Goal: Task Accomplishment & Management: Use online tool/utility

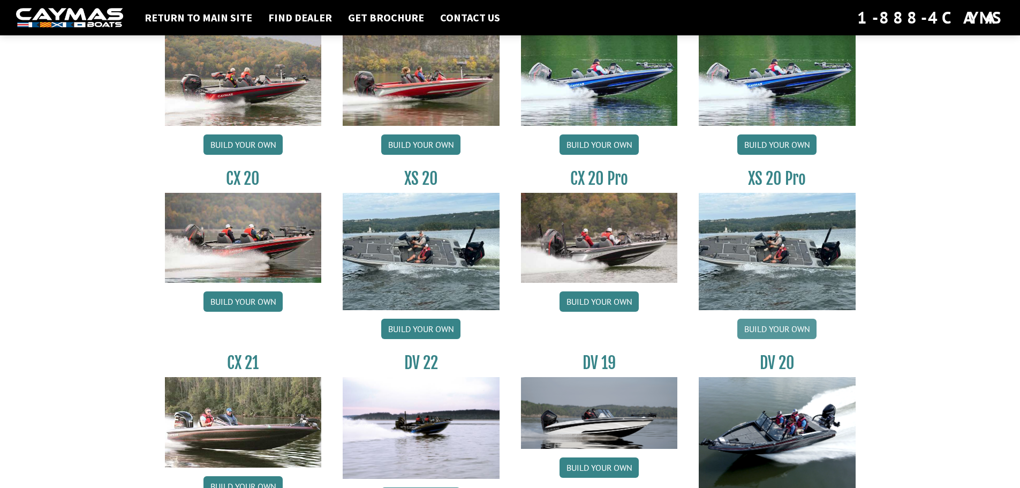
scroll to position [964, 0]
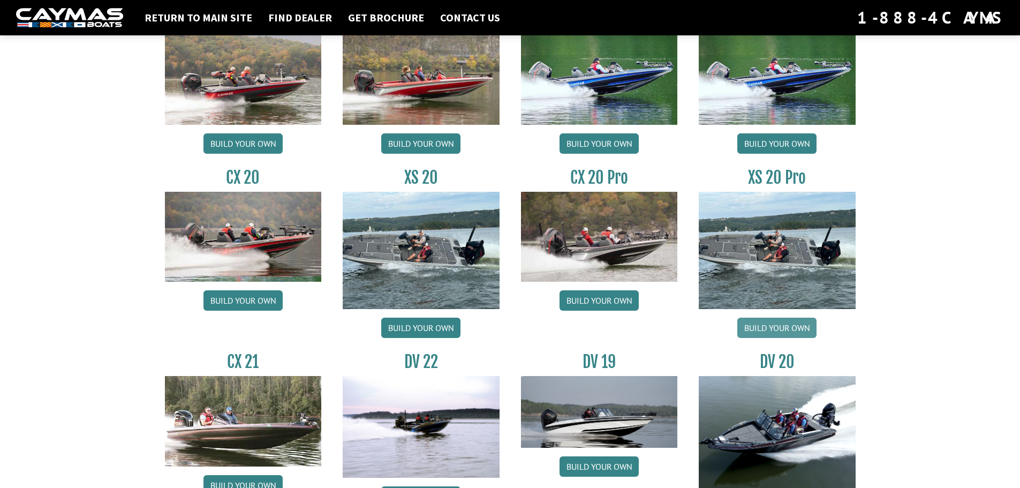
click at [763, 331] on link "Build your own" at bounding box center [776, 328] width 79 height 20
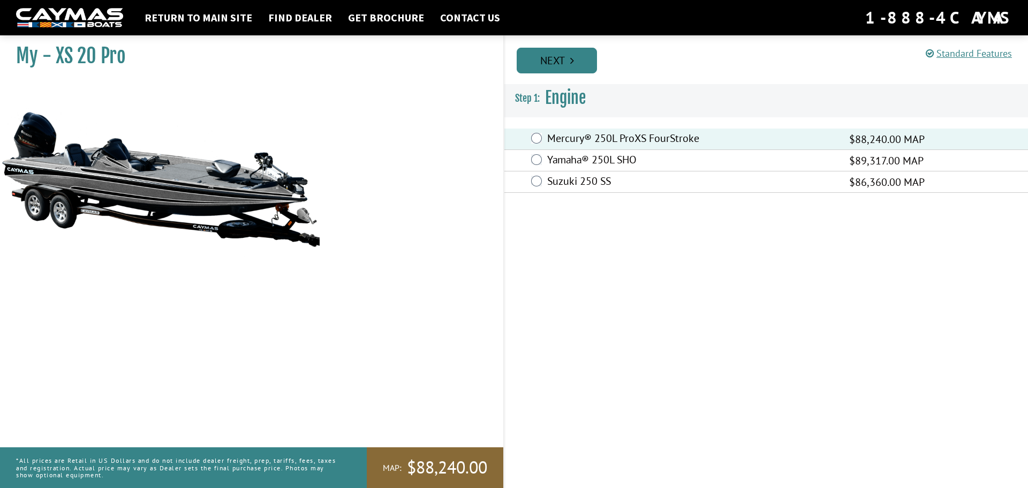
click at [563, 64] on link "Next" at bounding box center [557, 61] width 80 height 26
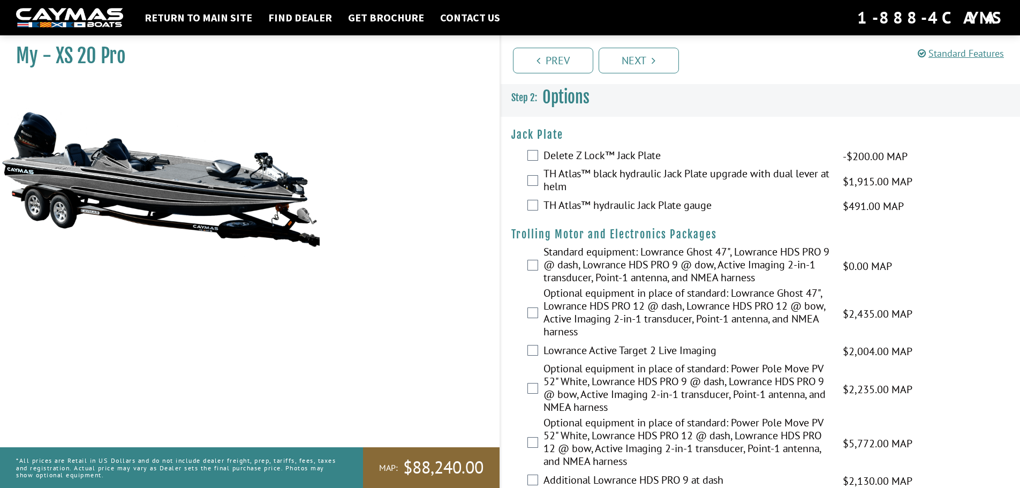
click at [540, 180] on div "TH Atlas™ black hydraulic Jack Plate upgrade with dual lever at helm $1,915.00 …" at bounding box center [761, 181] width 520 height 28
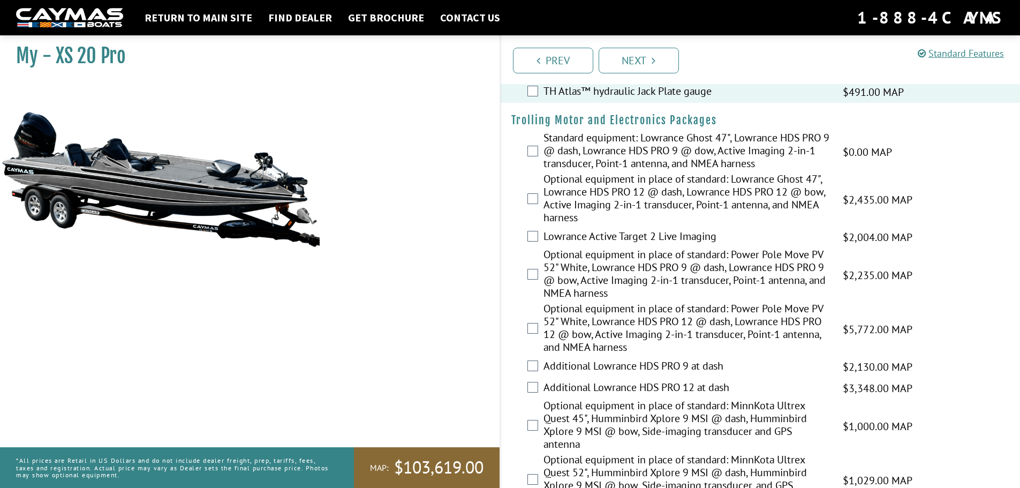
scroll to position [268, 0]
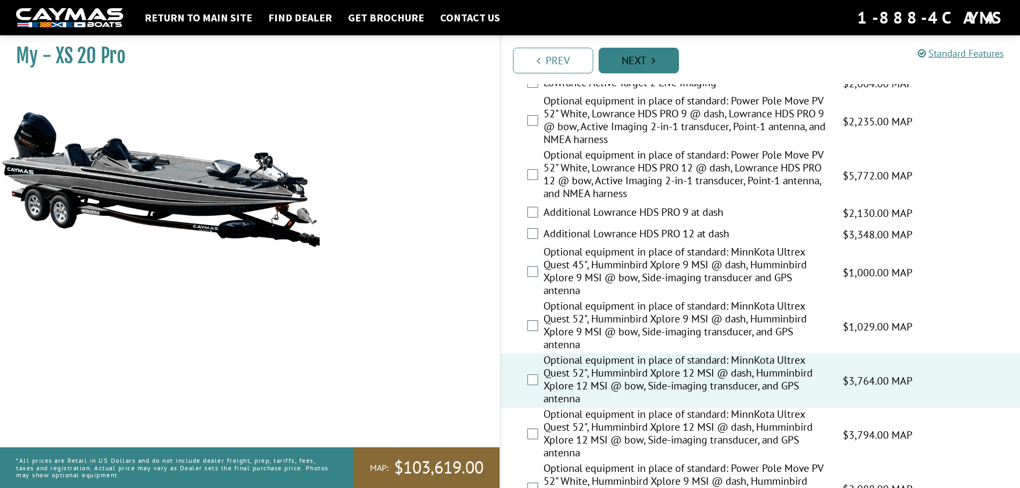
click at [645, 66] on link "Next" at bounding box center [639, 61] width 80 height 26
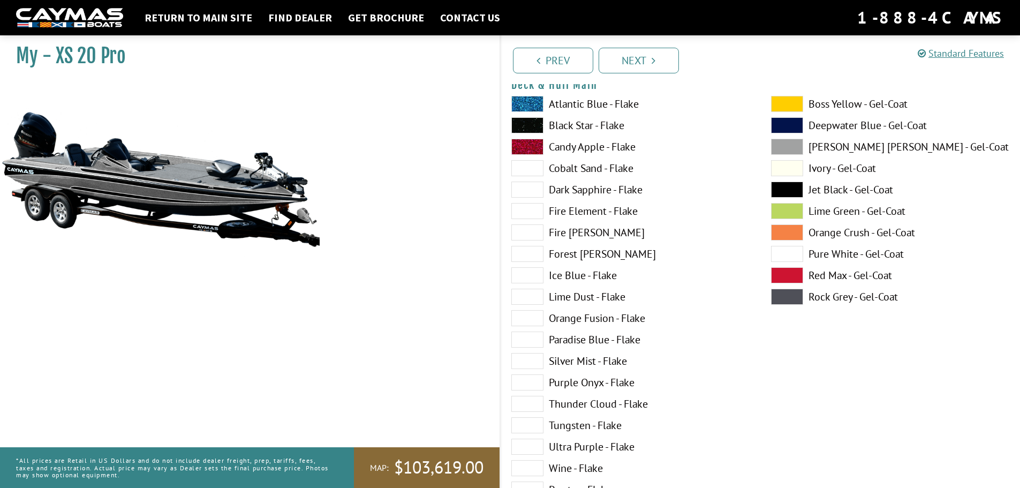
scroll to position [56, 0]
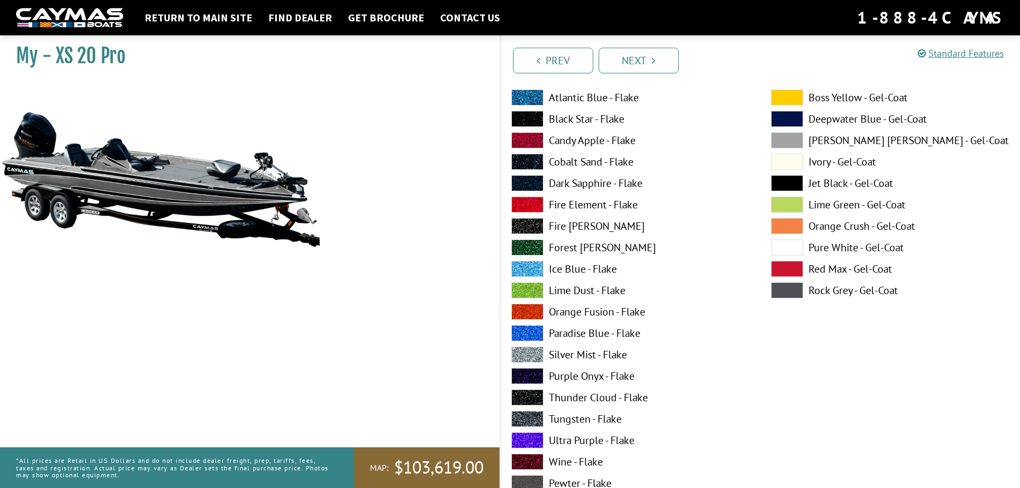
click at [533, 184] on span at bounding box center [527, 183] width 32 height 16
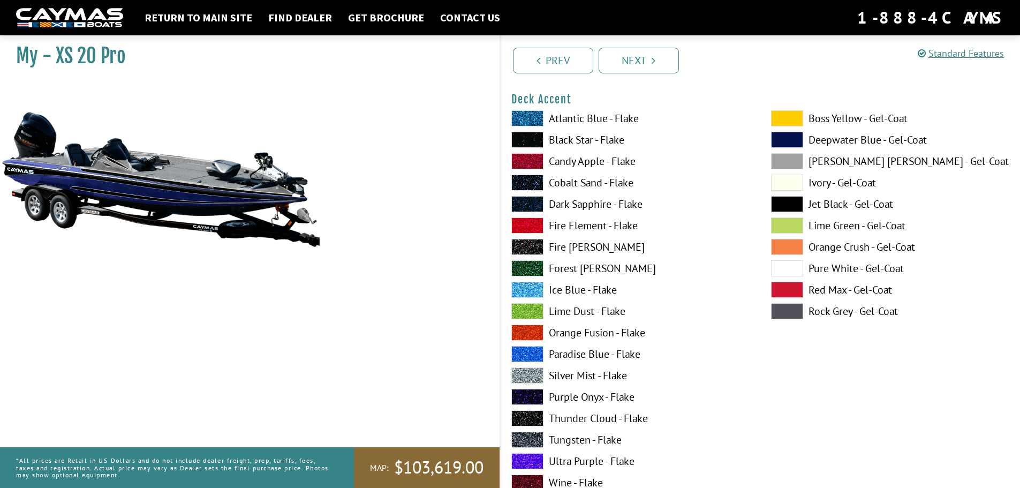
scroll to position [484, 0]
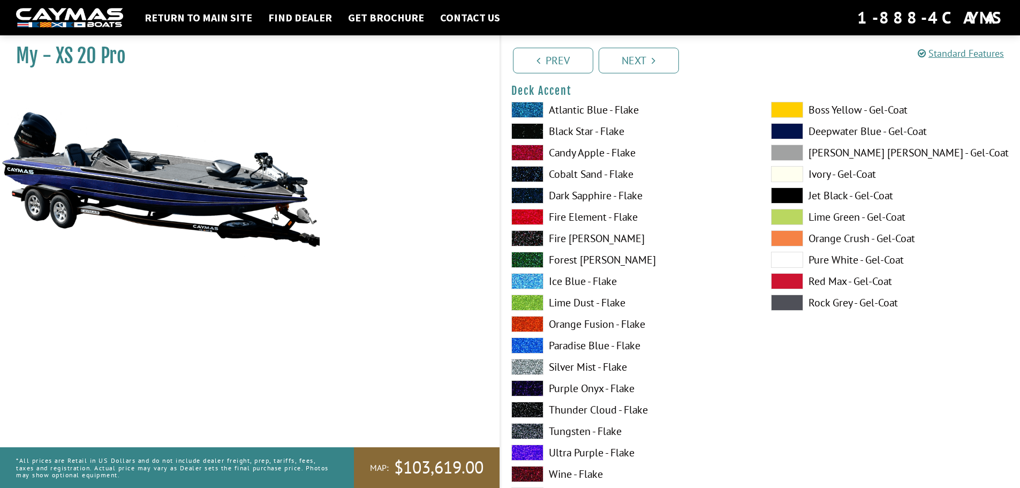
click at [538, 266] on span at bounding box center [527, 260] width 32 height 16
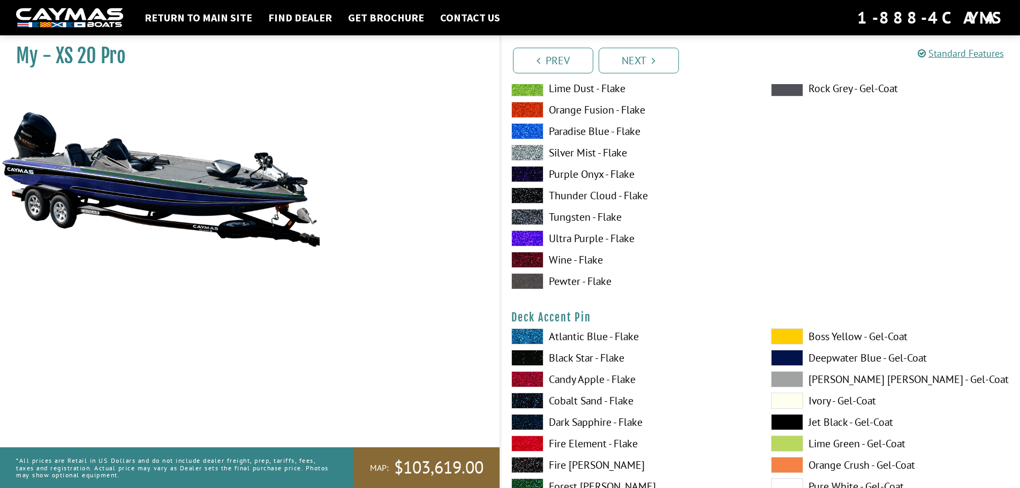
scroll to position [912, 0]
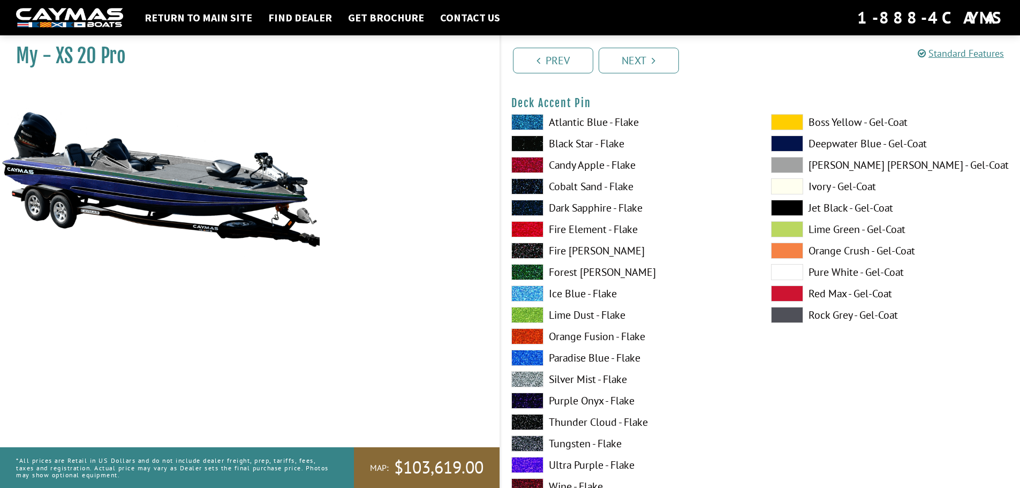
click at [534, 310] on span at bounding box center [527, 315] width 32 height 16
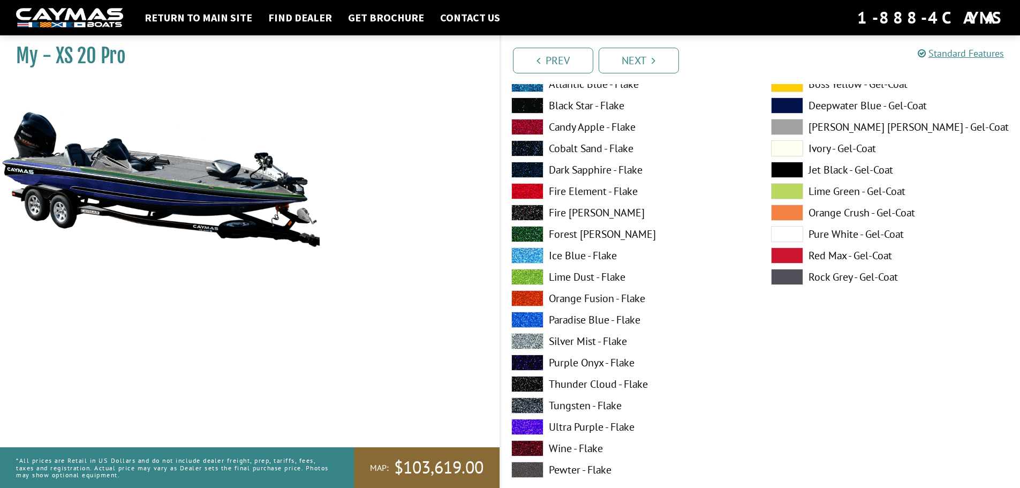
scroll to position [1394, 0]
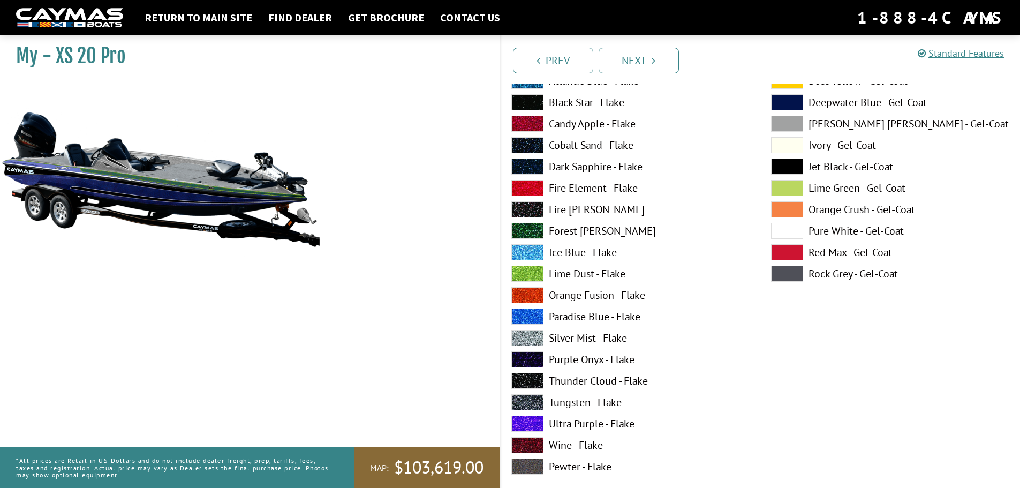
click at [535, 325] on div "Atlantic Blue - Flake Black Star - Flake Candy Apple - Flake Cobalt Sand - Flak…" at bounding box center [631, 276] width 260 height 407
click at [531, 334] on span at bounding box center [527, 338] width 32 height 16
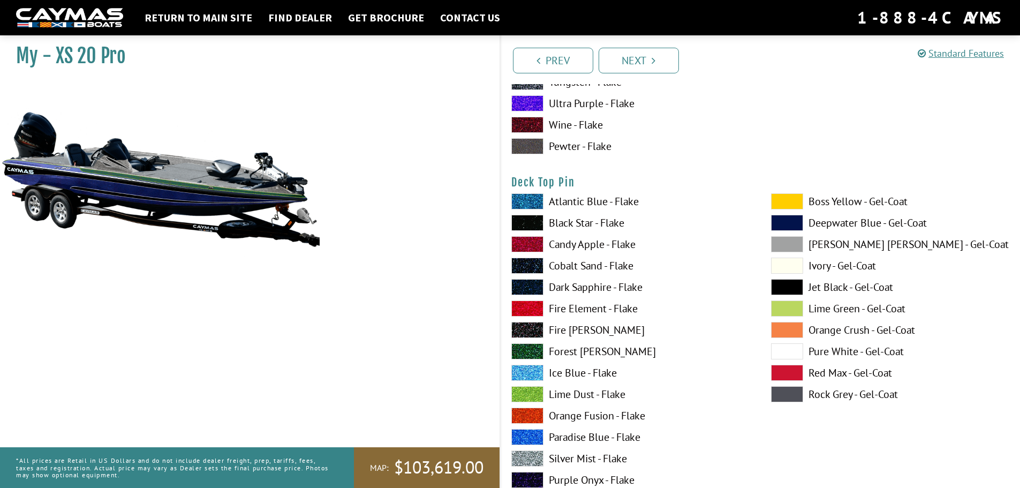
scroll to position [1716, 0]
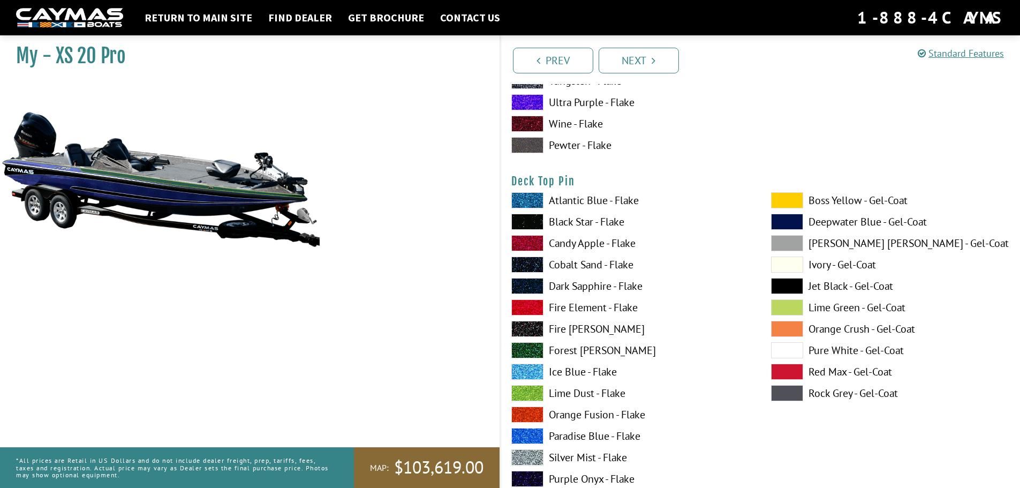
click at [545, 328] on label "Fire Fox - Flake" at bounding box center [630, 329] width 238 height 16
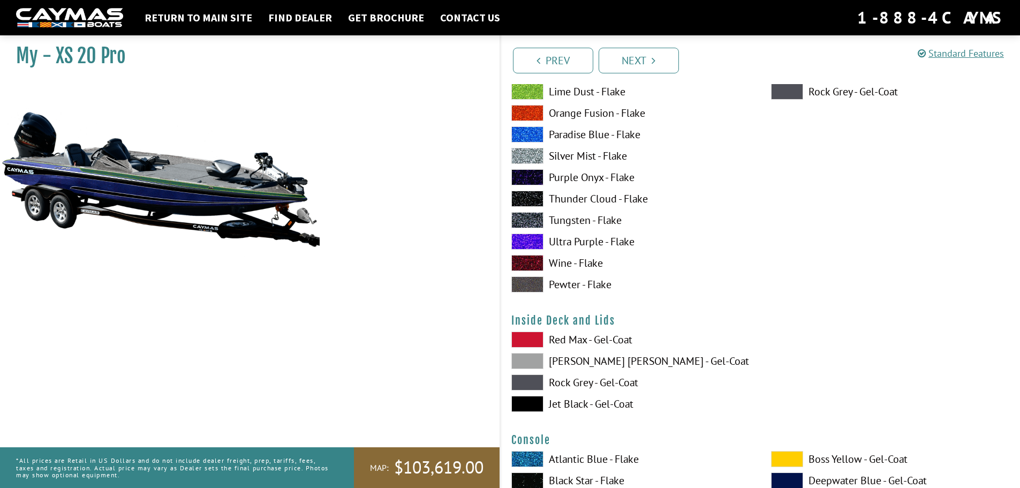
scroll to position [2037, 0]
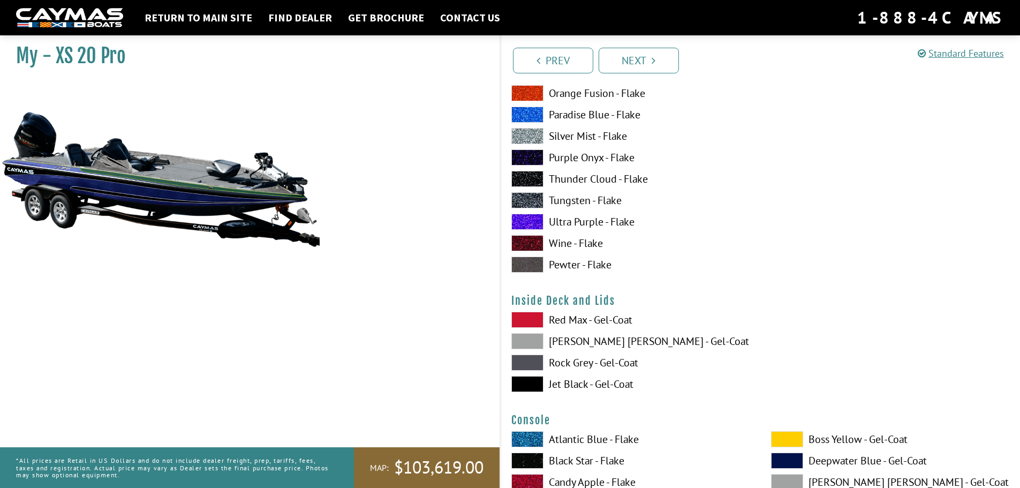
click at [537, 343] on span at bounding box center [527, 341] width 32 height 16
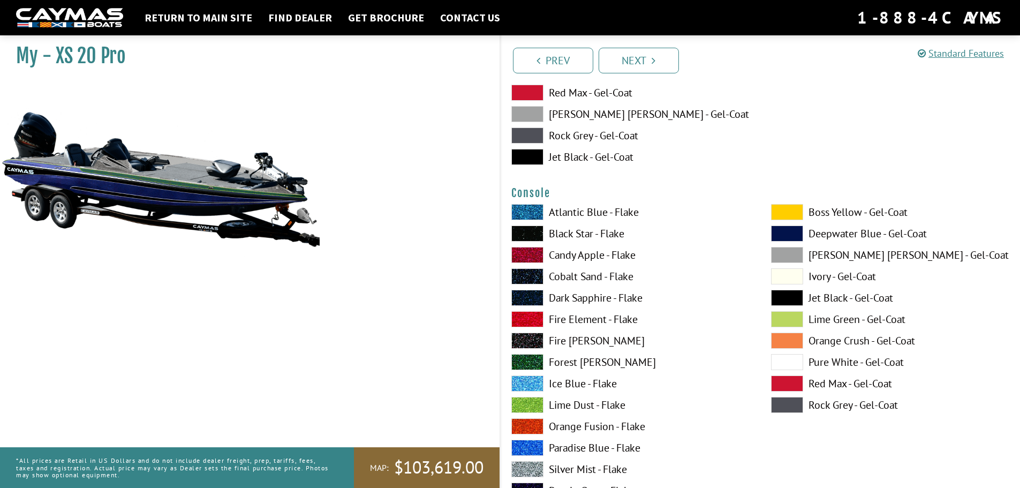
scroll to position [2358, 0]
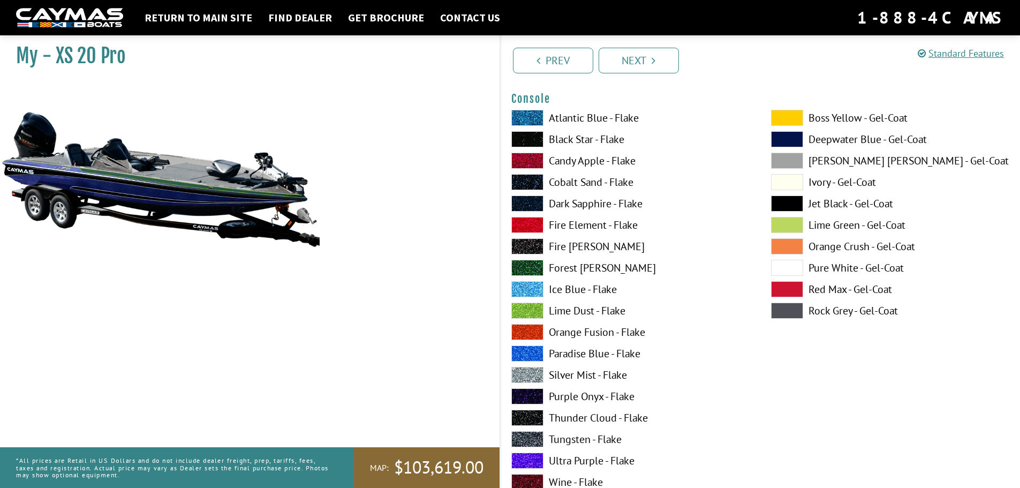
click at [535, 327] on span at bounding box center [527, 332] width 32 height 16
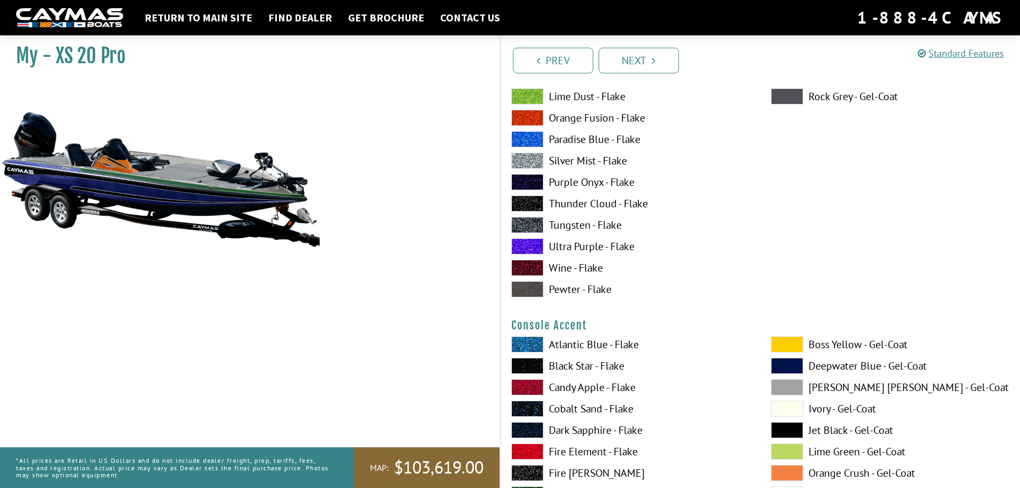
scroll to position [2733, 0]
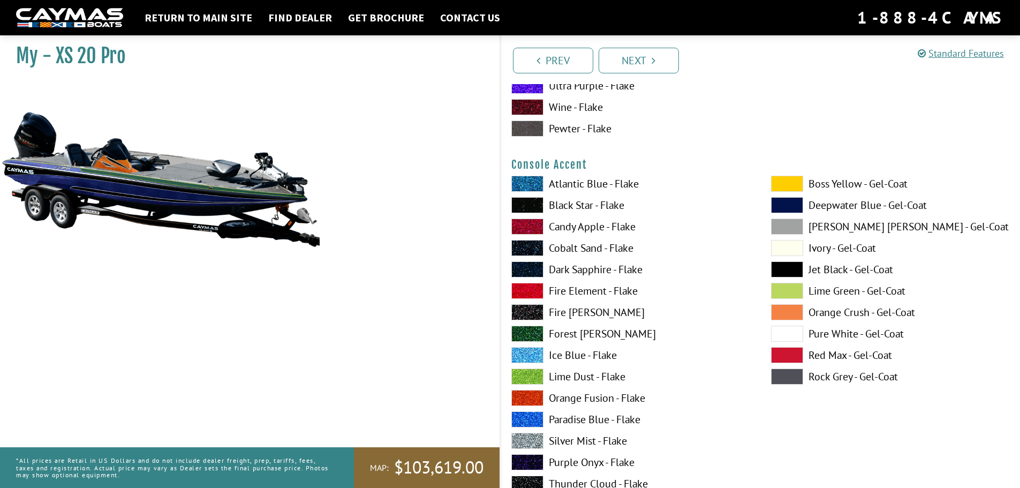
click at [536, 330] on span at bounding box center [527, 334] width 32 height 16
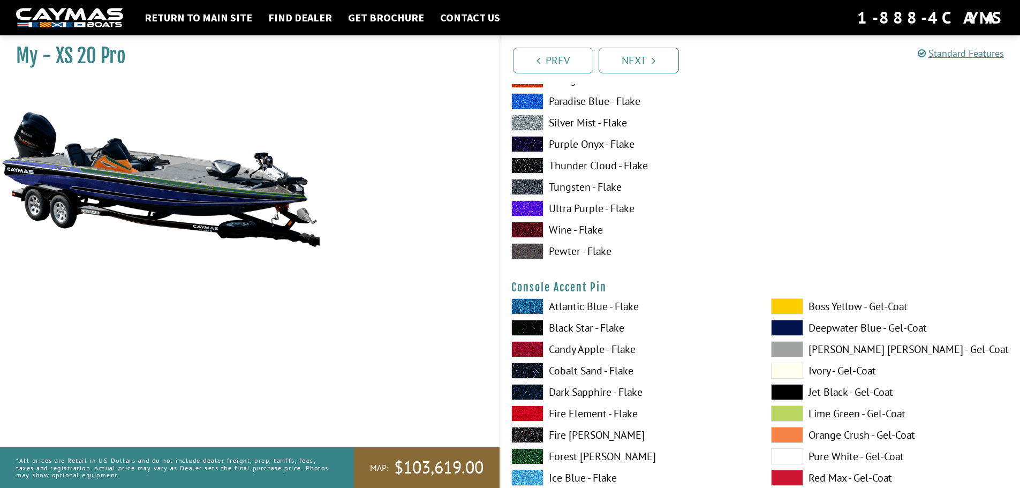
scroll to position [3054, 0]
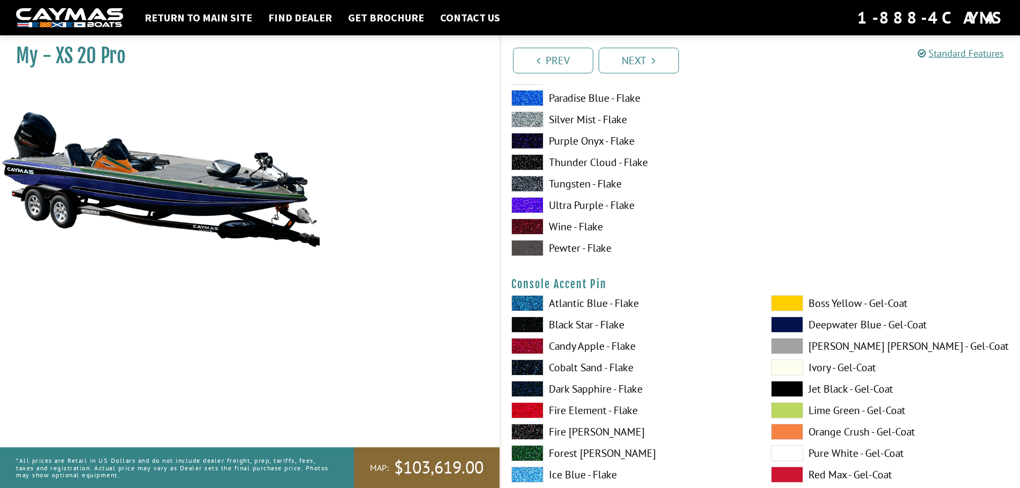
click at [532, 345] on span at bounding box center [527, 346] width 32 height 16
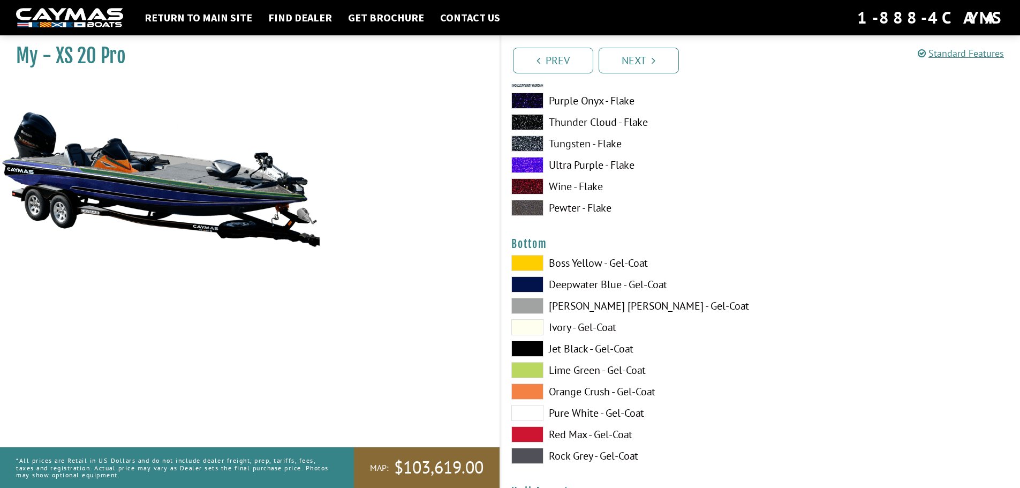
scroll to position [3536, 0]
click at [533, 343] on span at bounding box center [527, 347] width 32 height 16
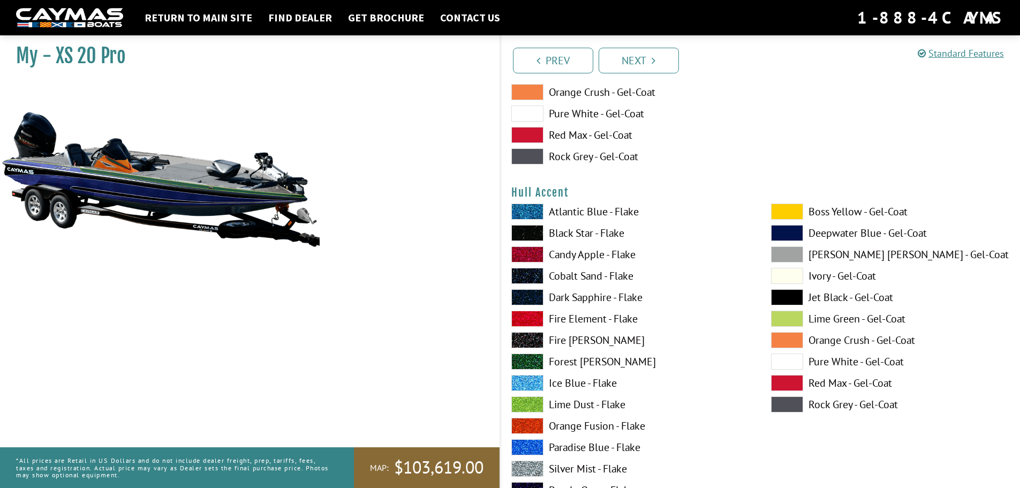
scroll to position [3857, 0]
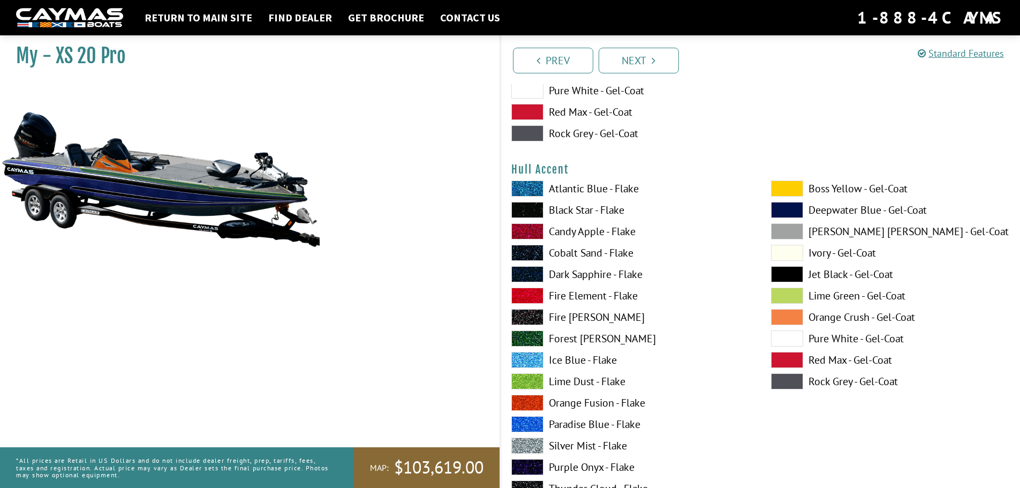
click at [532, 296] on span at bounding box center [527, 296] width 32 height 16
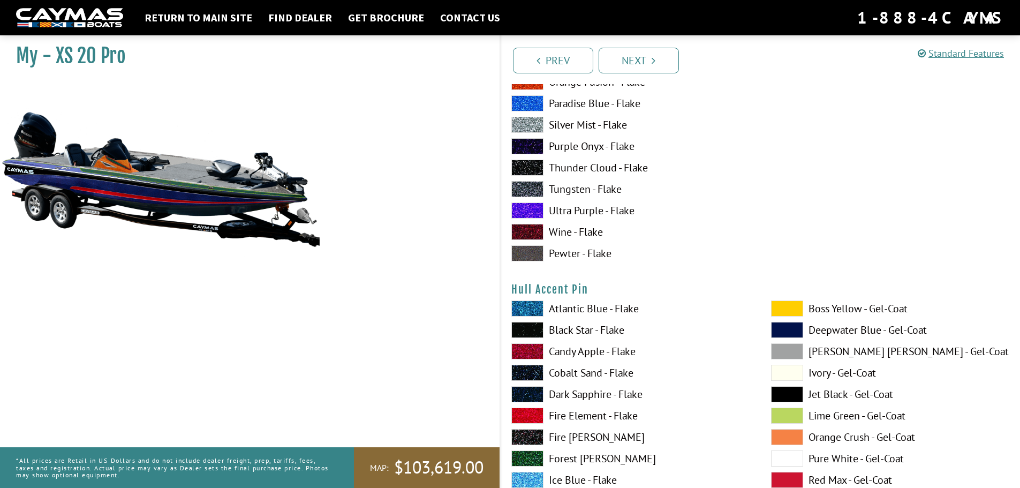
scroll to position [4178, 0]
click at [537, 326] on span at bounding box center [527, 329] width 32 height 16
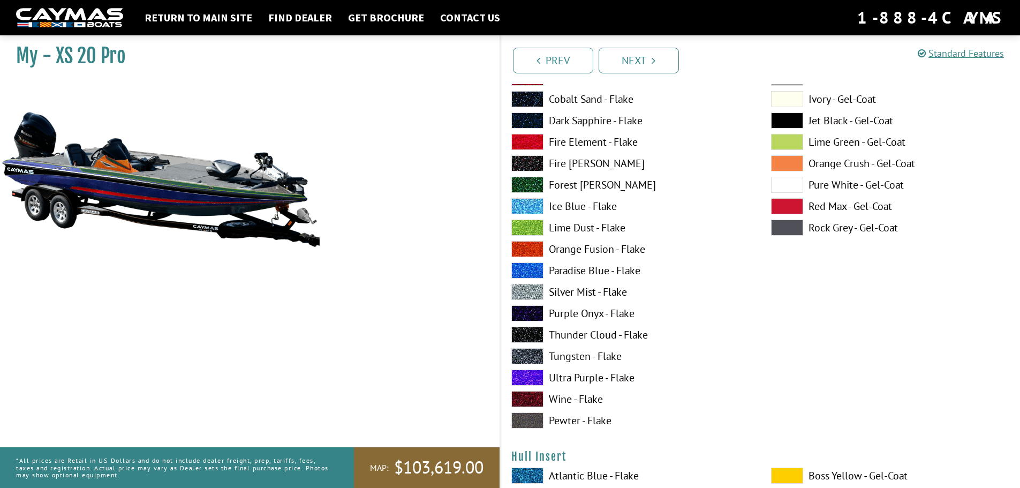
scroll to position [4553, 0]
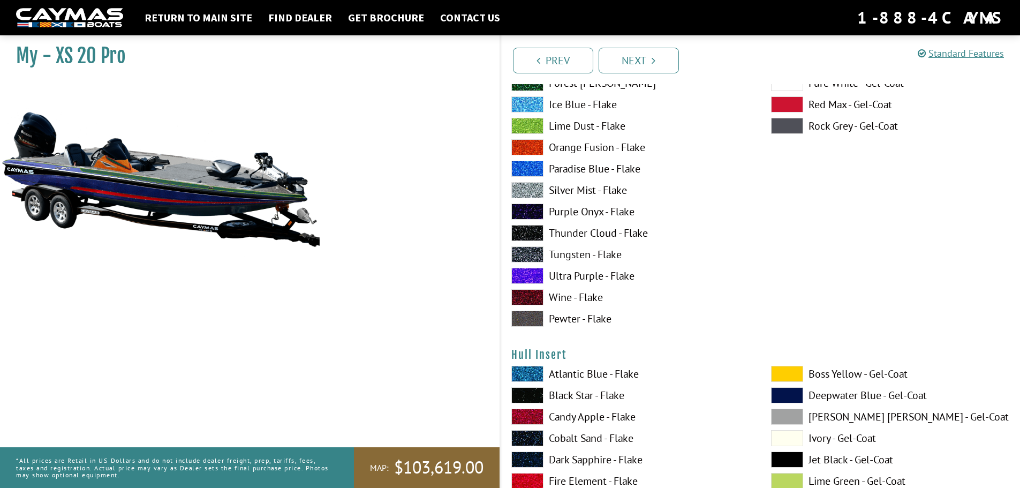
click at [531, 377] on span at bounding box center [527, 374] width 32 height 16
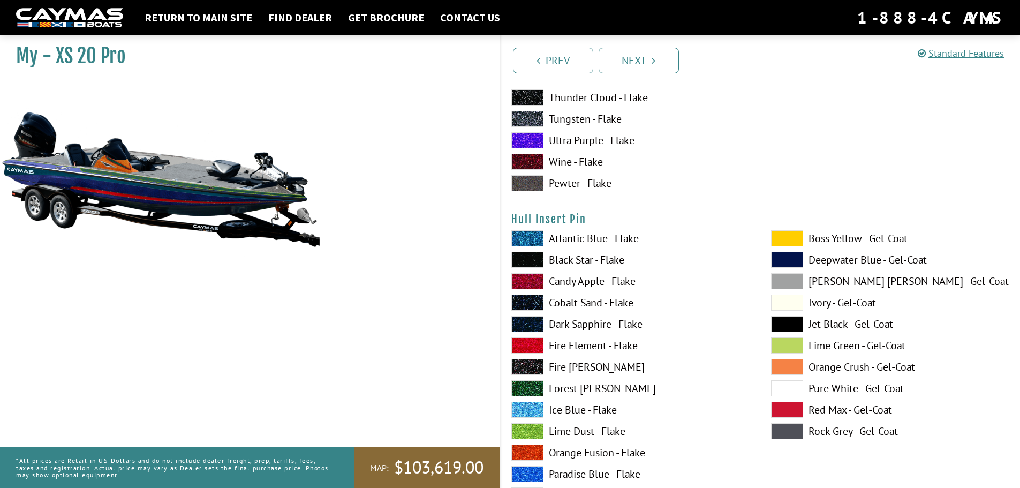
scroll to position [5142, 0]
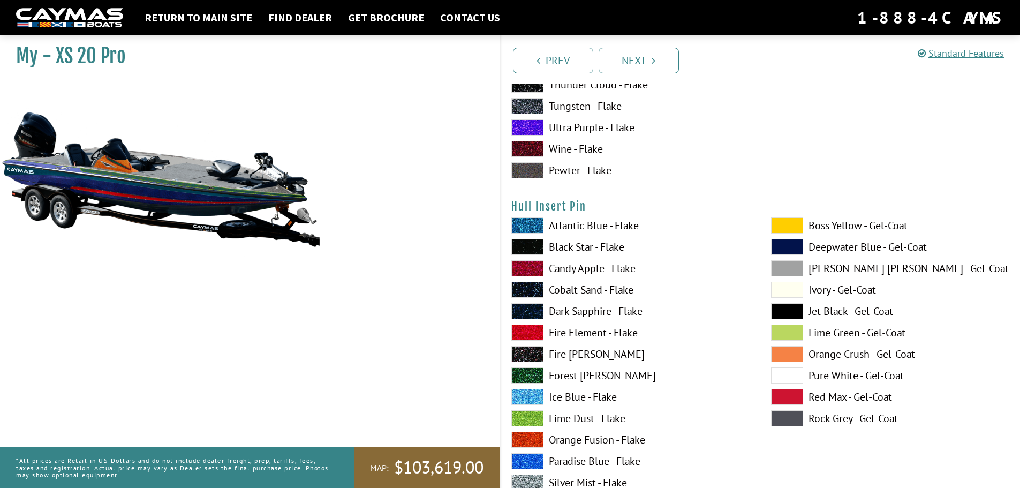
click at [542, 350] on span at bounding box center [527, 354] width 32 height 16
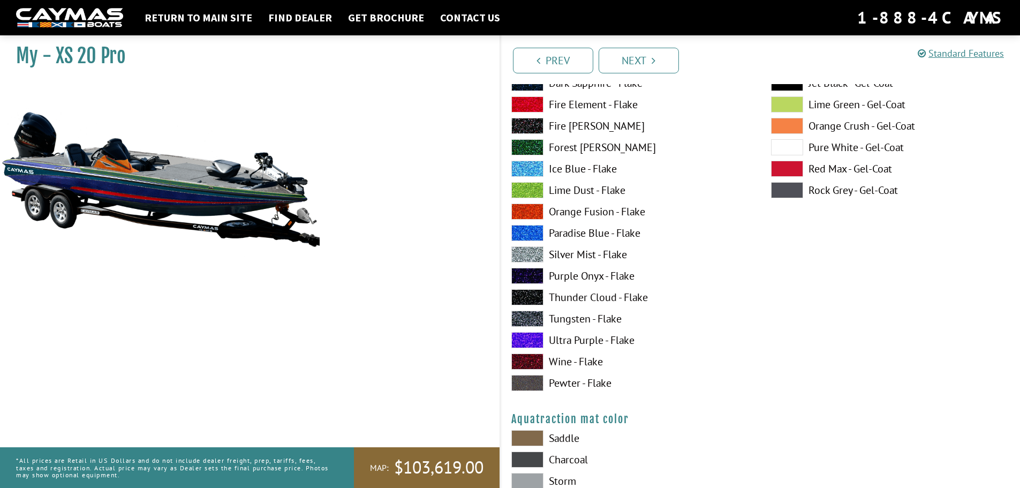
scroll to position [5517, 0]
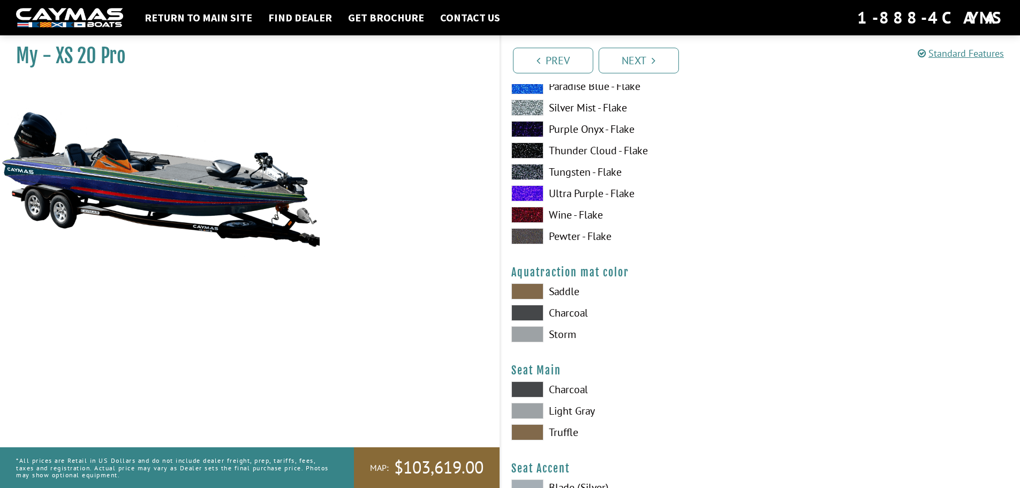
click at [528, 311] on span at bounding box center [527, 313] width 32 height 16
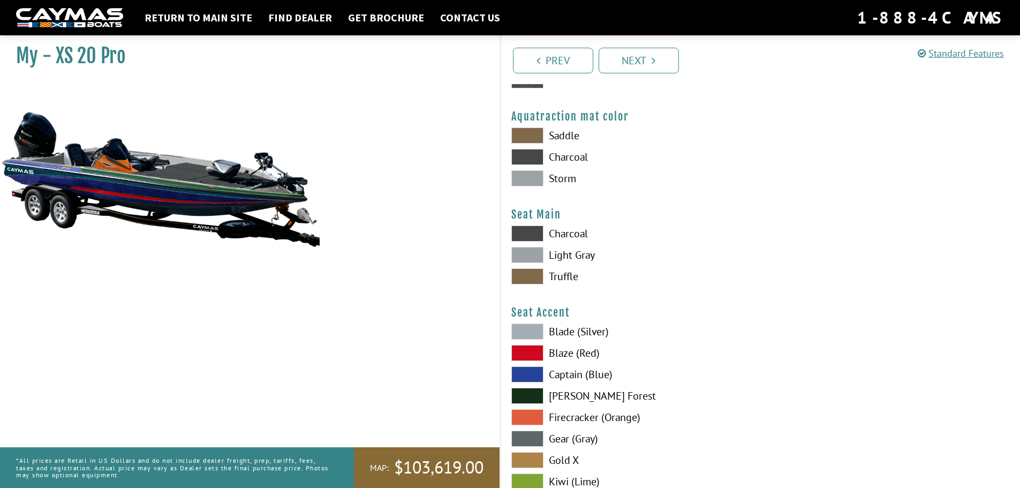
scroll to position [5678, 0]
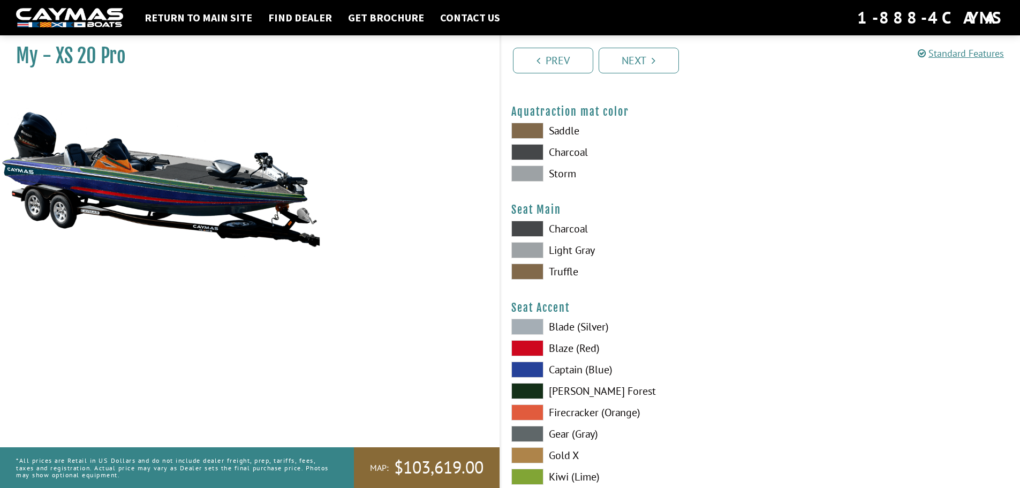
click at [535, 249] on span at bounding box center [527, 250] width 32 height 16
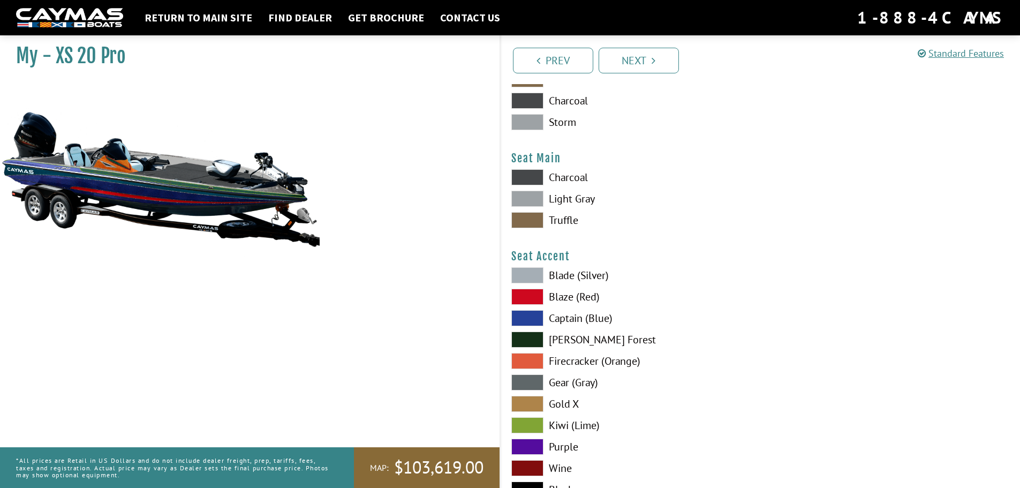
scroll to position [5838, 0]
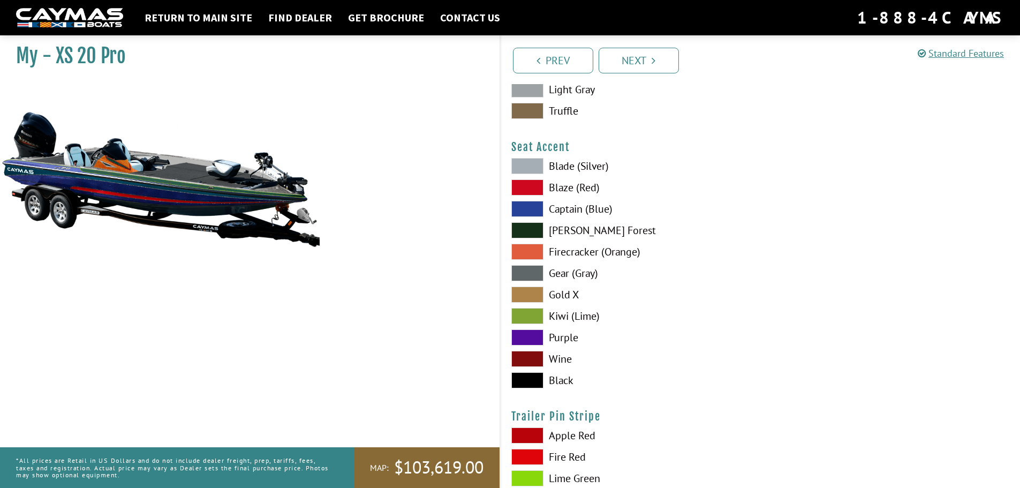
click at [528, 232] on span at bounding box center [527, 230] width 32 height 16
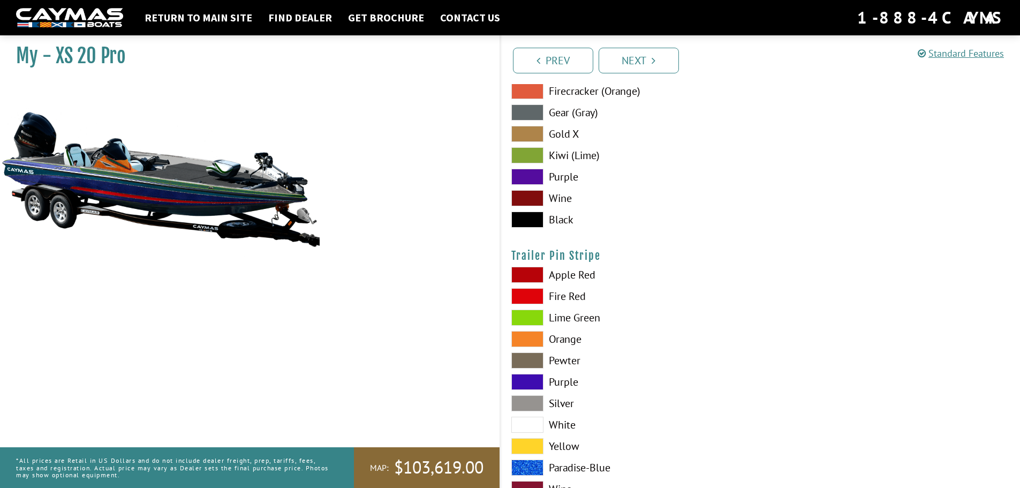
click at [532, 314] on span at bounding box center [527, 317] width 32 height 16
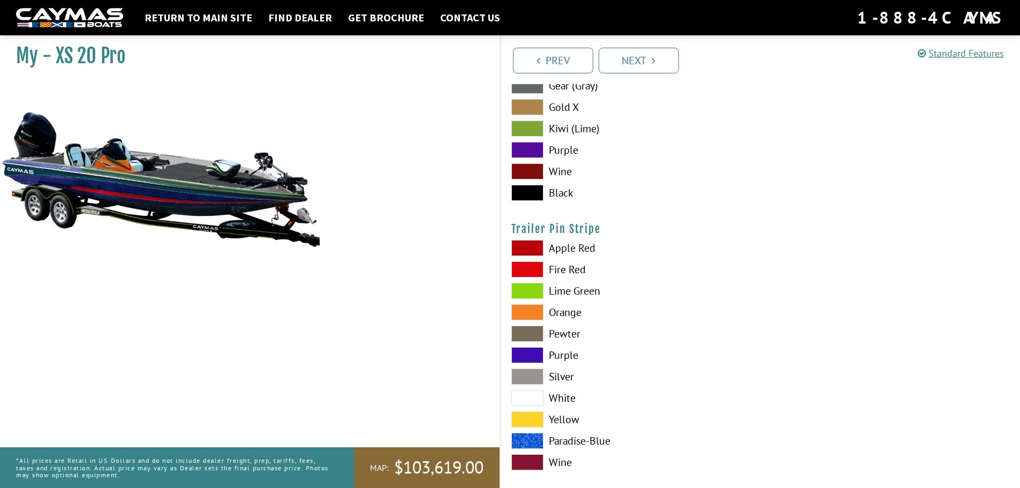
scroll to position [6040, 0]
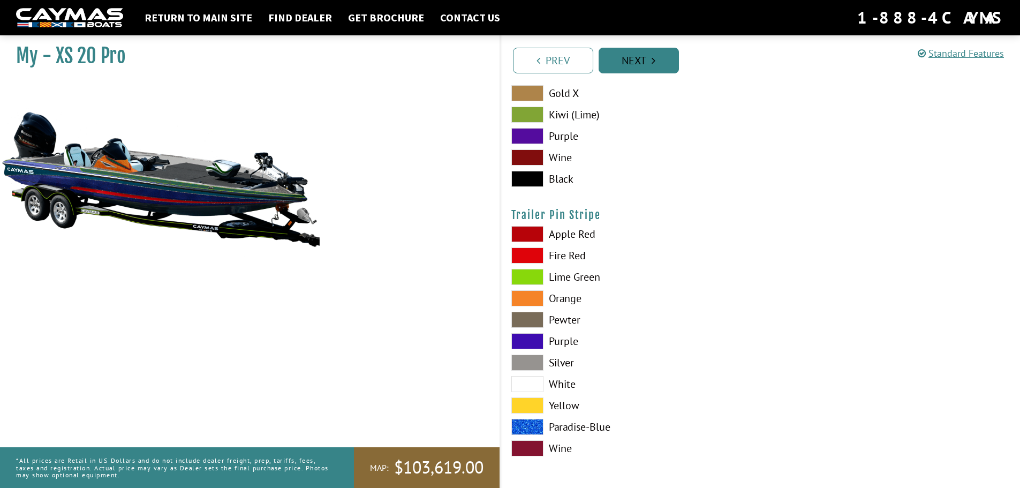
click at [649, 66] on link "Next" at bounding box center [639, 61] width 80 height 26
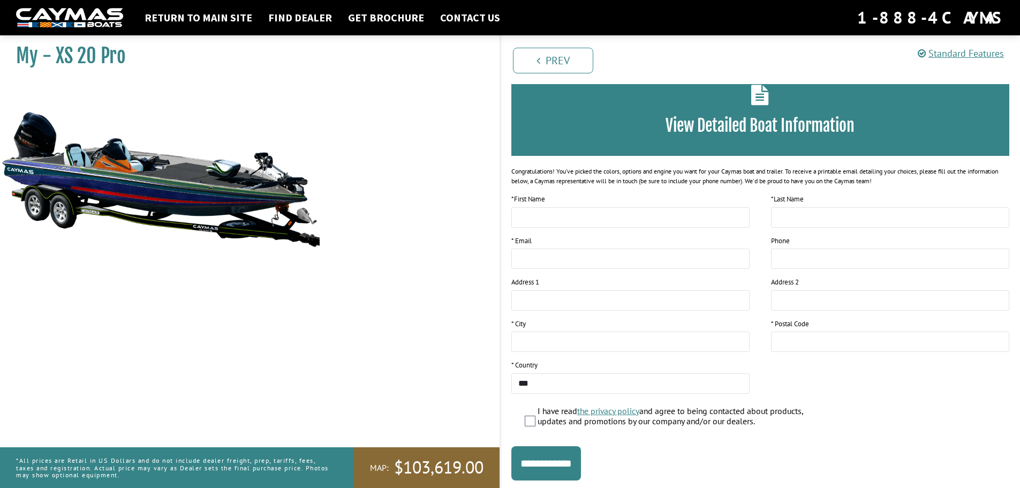
scroll to position [87, 0]
